Goal: Task Accomplishment & Management: Manage account settings

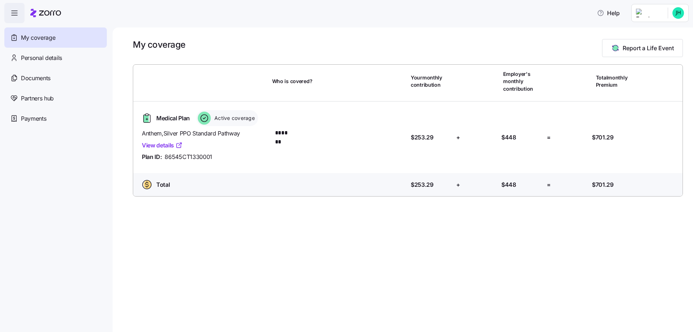
click at [652, 10] on html "Help My coverage Personal details Documents Partners hub Payments My coverage R…" at bounding box center [346, 163] width 693 height 327
click at [662, 31] on div "Admin view" at bounding box center [654, 33] width 38 height 8
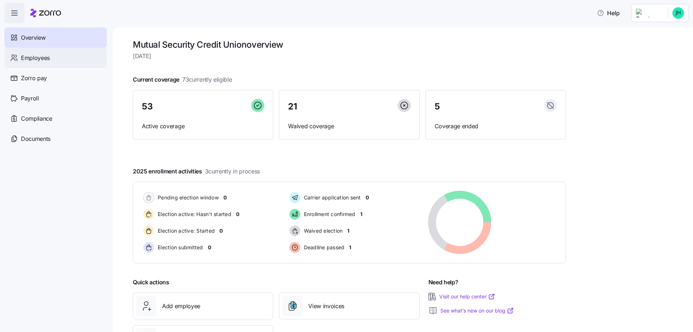
click at [42, 54] on span "Employees" at bounding box center [35, 57] width 29 height 9
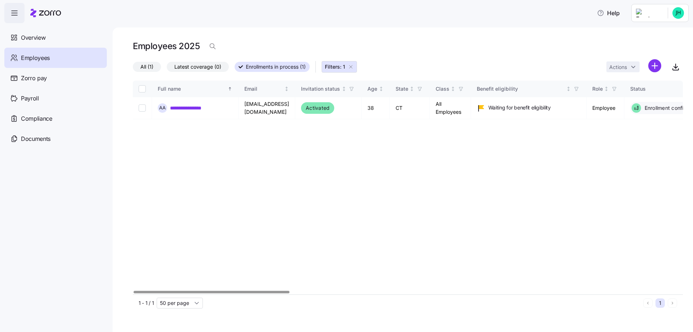
click at [146, 66] on span "All (1)" at bounding box center [146, 66] width 13 height 9
click at [133, 69] on input "All (1)" at bounding box center [133, 69] width 0 height 0
click at [28, 56] on span "Employees" at bounding box center [35, 57] width 29 height 9
click at [28, 40] on span "Overview" at bounding box center [33, 37] width 25 height 9
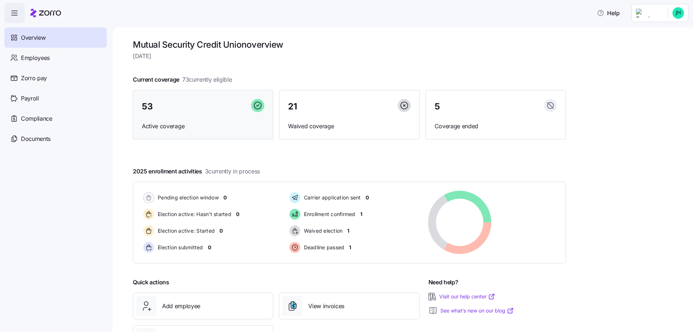
click at [205, 114] on div "53" at bounding box center [203, 107] width 122 height 16
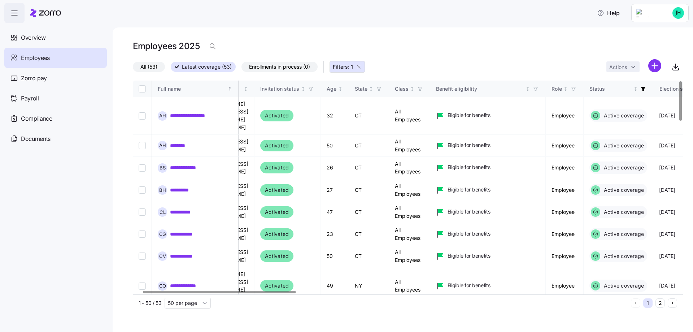
scroll to position [0, 32]
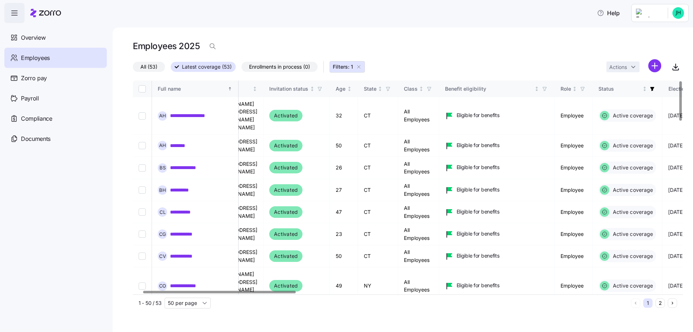
click at [253, 293] on div at bounding box center [219, 292] width 153 height 3
